Goal: Navigation & Orientation: Find specific page/section

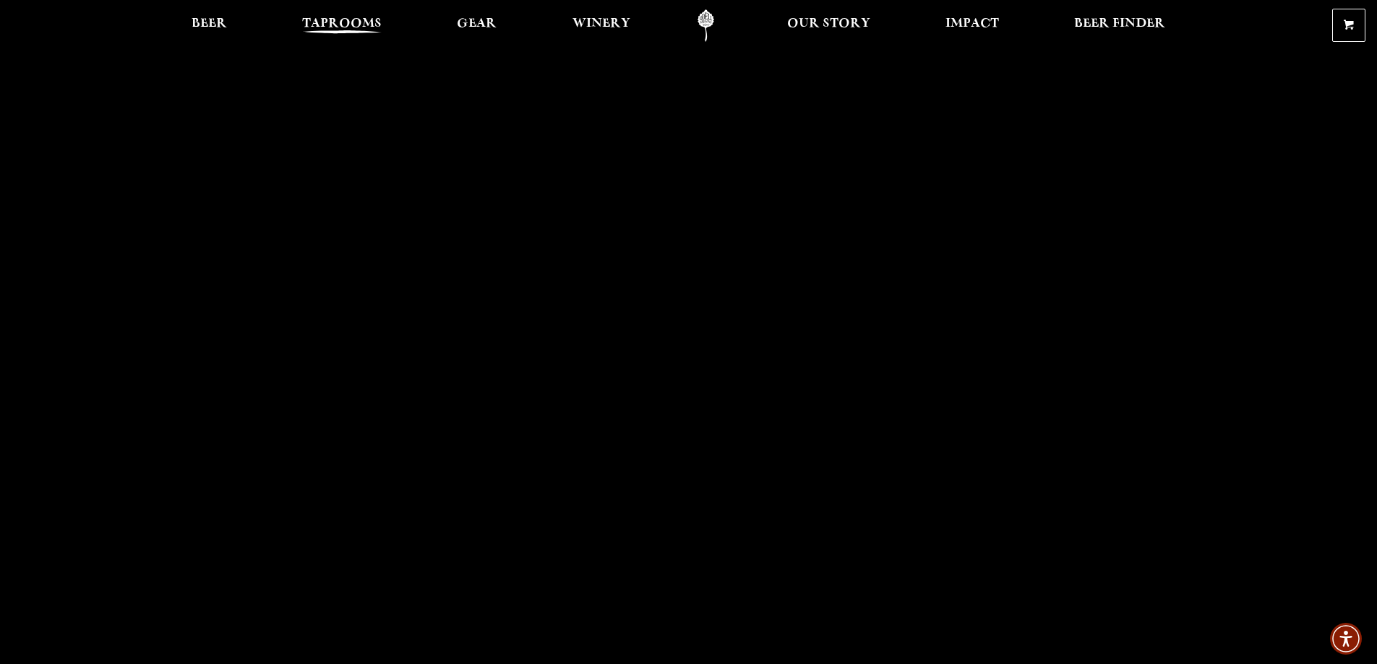
click at [368, 28] on span "Taprooms" at bounding box center [342, 24] width 80 height 12
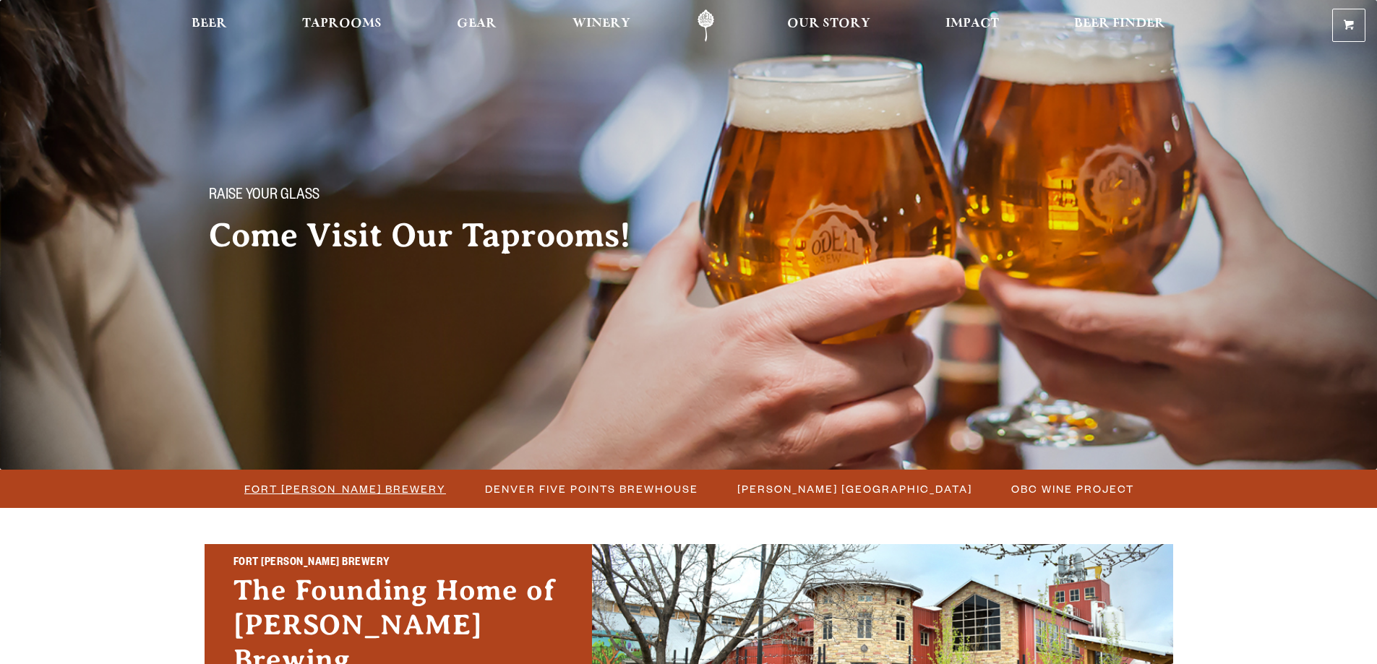
click at [388, 488] on span "Fort [PERSON_NAME] Brewery" at bounding box center [345, 489] width 202 height 21
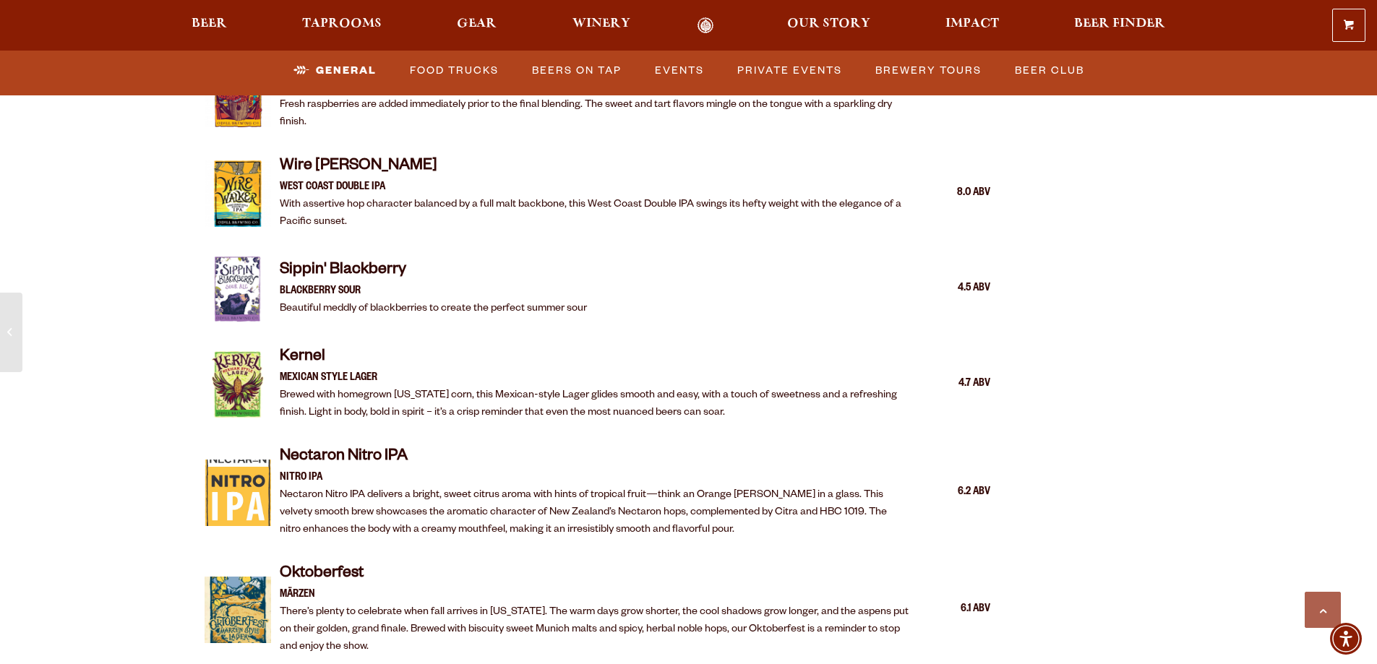
scroll to position [2530, 0]
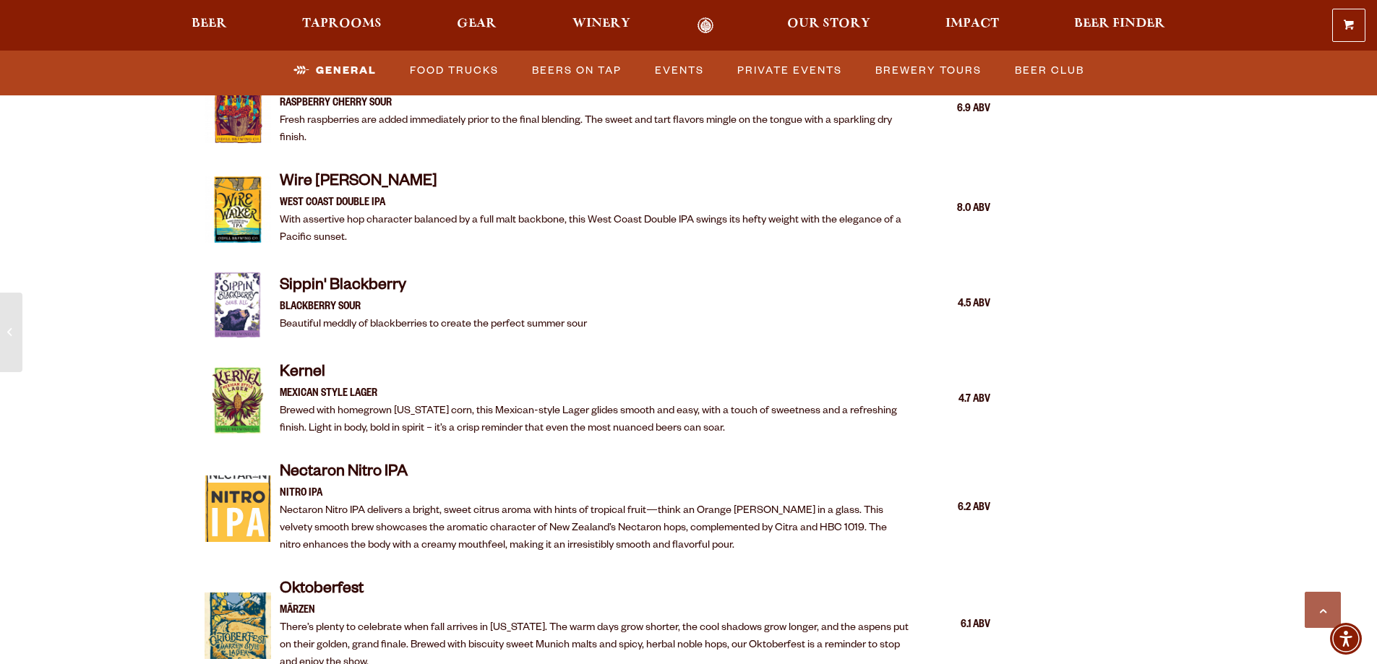
click at [231, 482] on img at bounding box center [238, 509] width 67 height 67
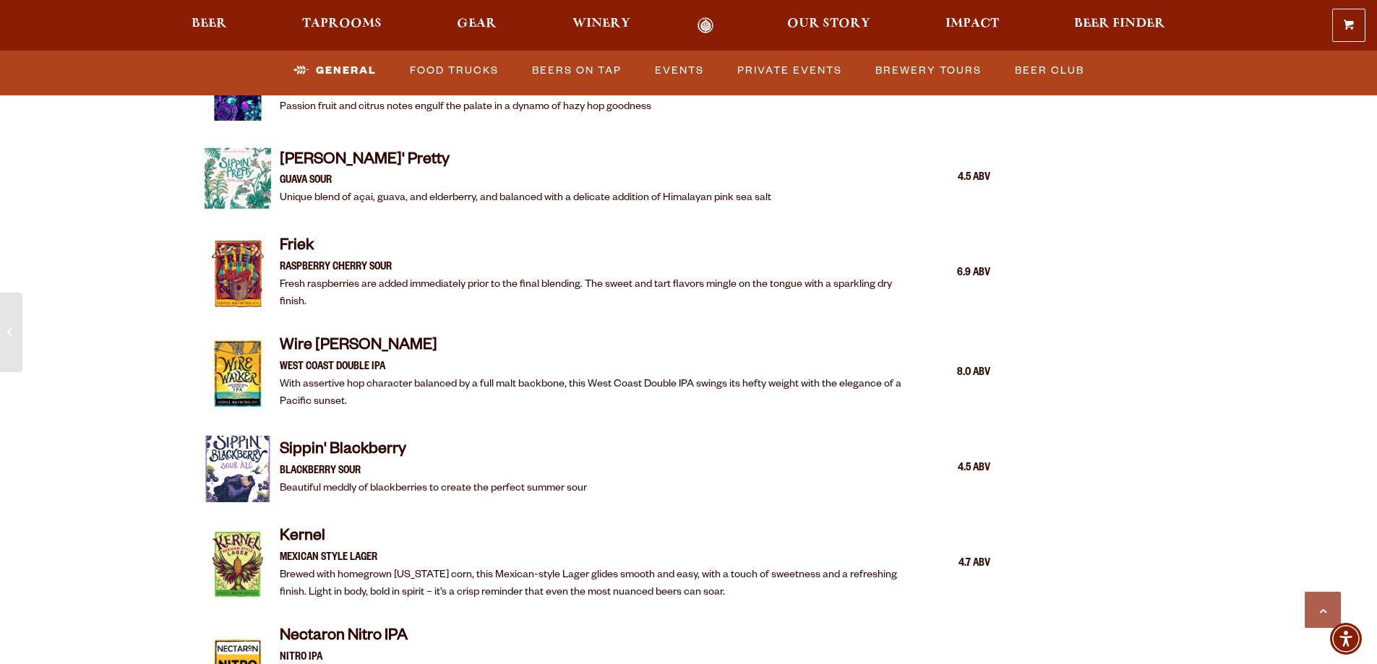
scroll to position [2241, 0]
